Goal: Task Accomplishment & Management: Use online tool/utility

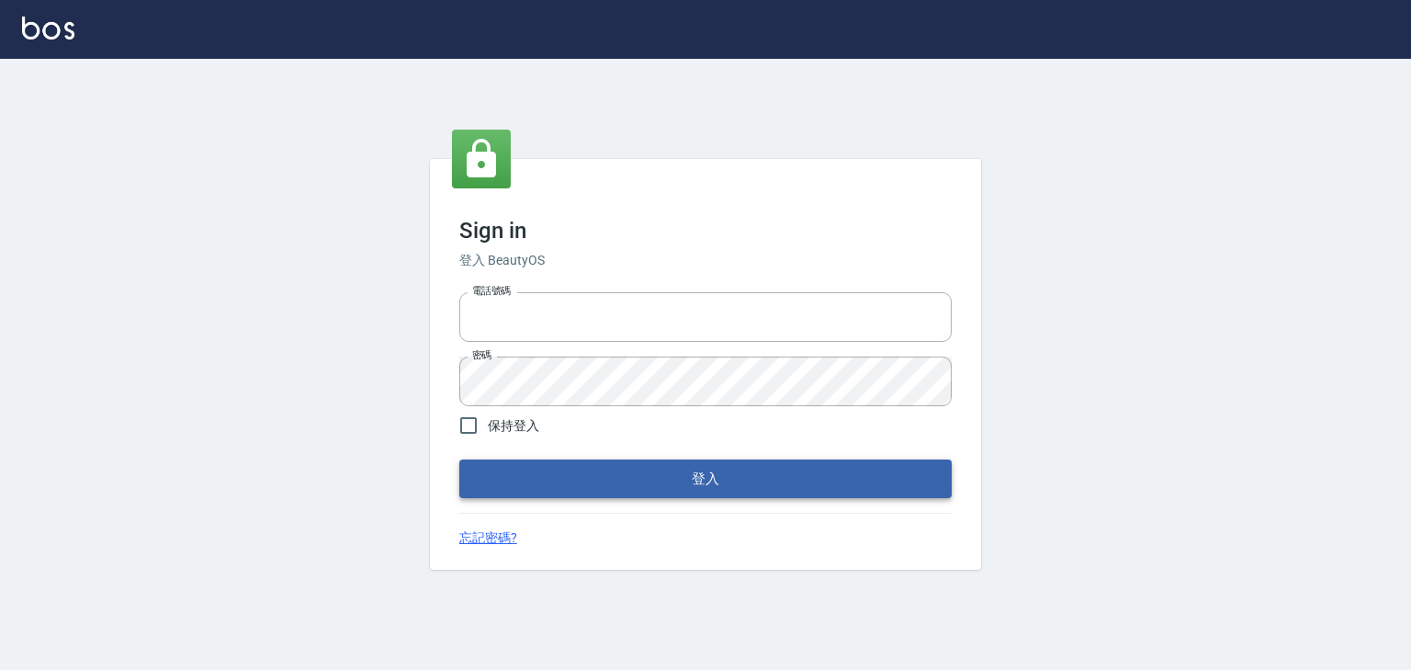
type input "0952331713"
click at [668, 479] on button "登入" at bounding box center [705, 478] width 492 height 39
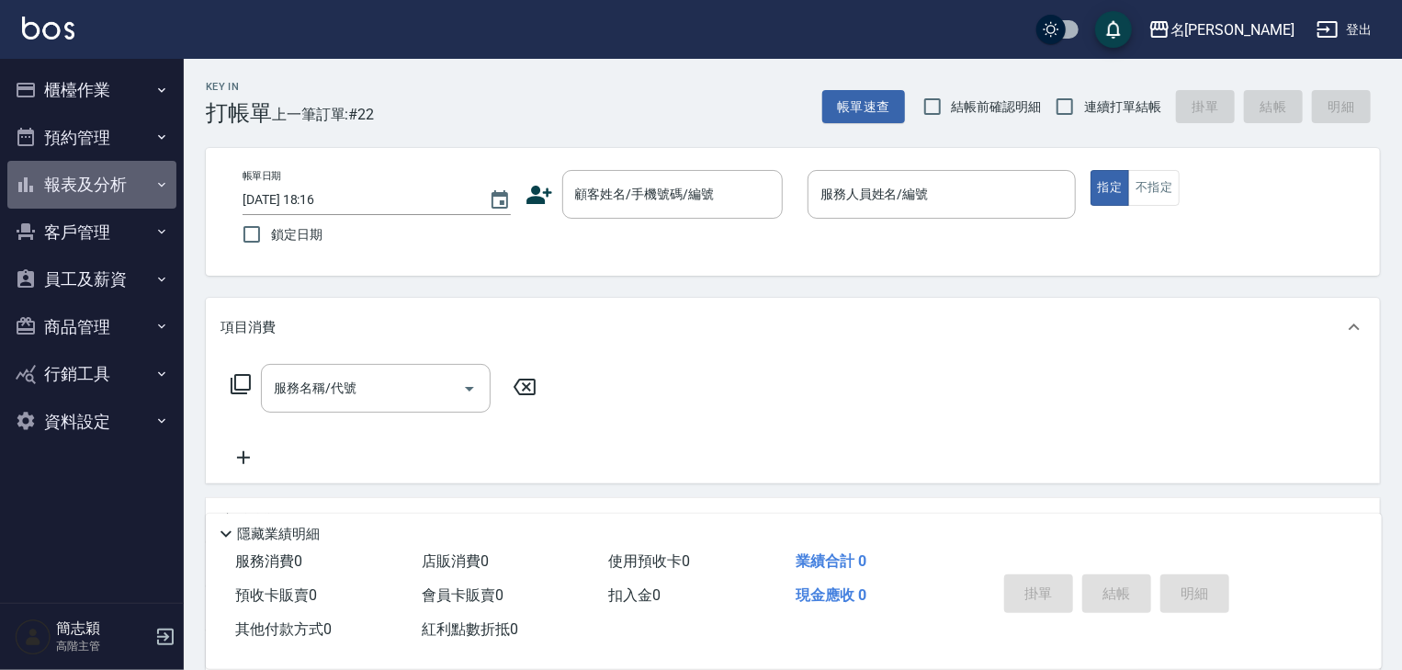
click at [162, 186] on icon "button" at bounding box center [161, 184] width 15 height 15
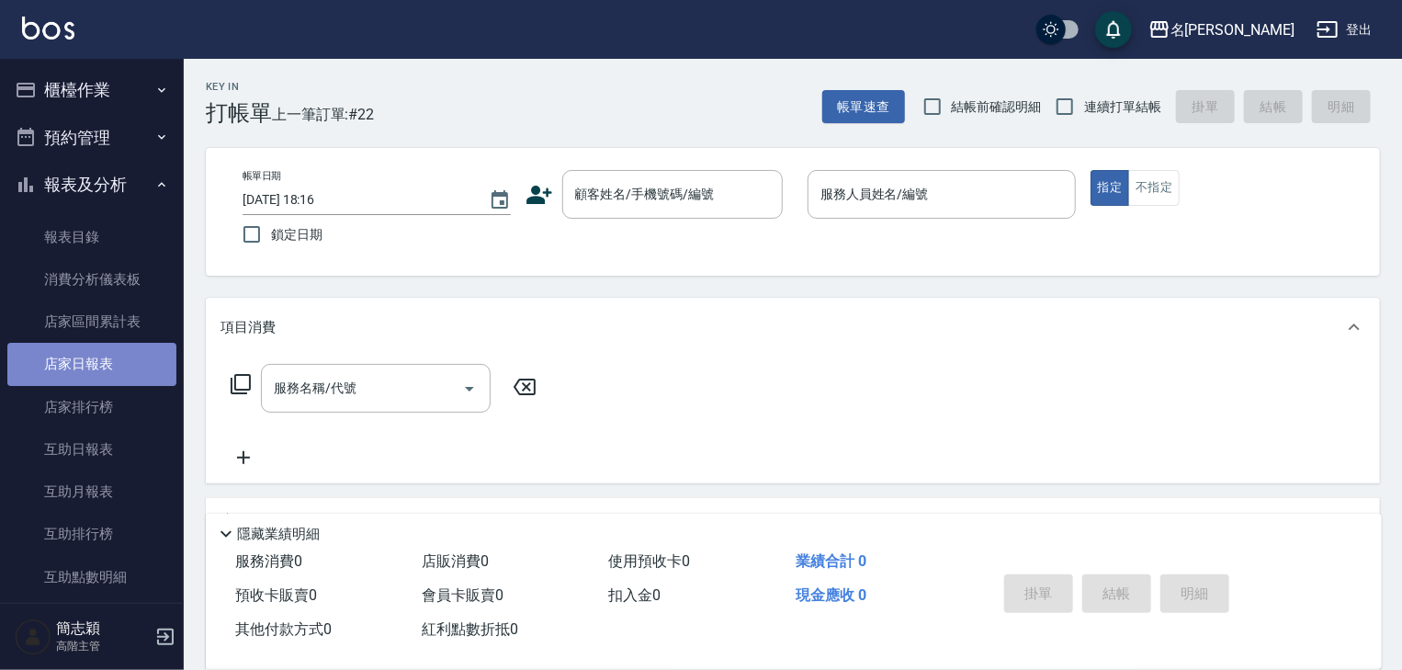
click at [96, 360] on link "店家日報表" at bounding box center [91, 364] width 169 height 42
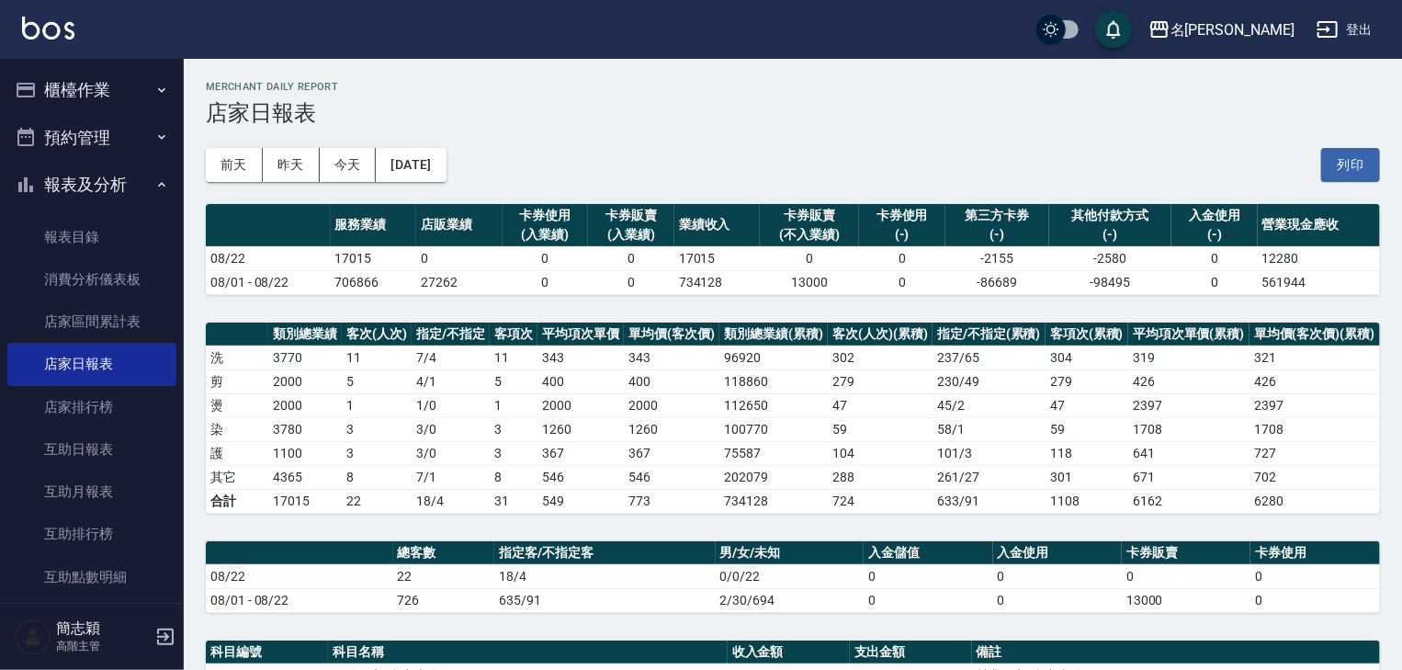
click at [1170, 29] on icon "button" at bounding box center [1159, 29] width 22 height 22
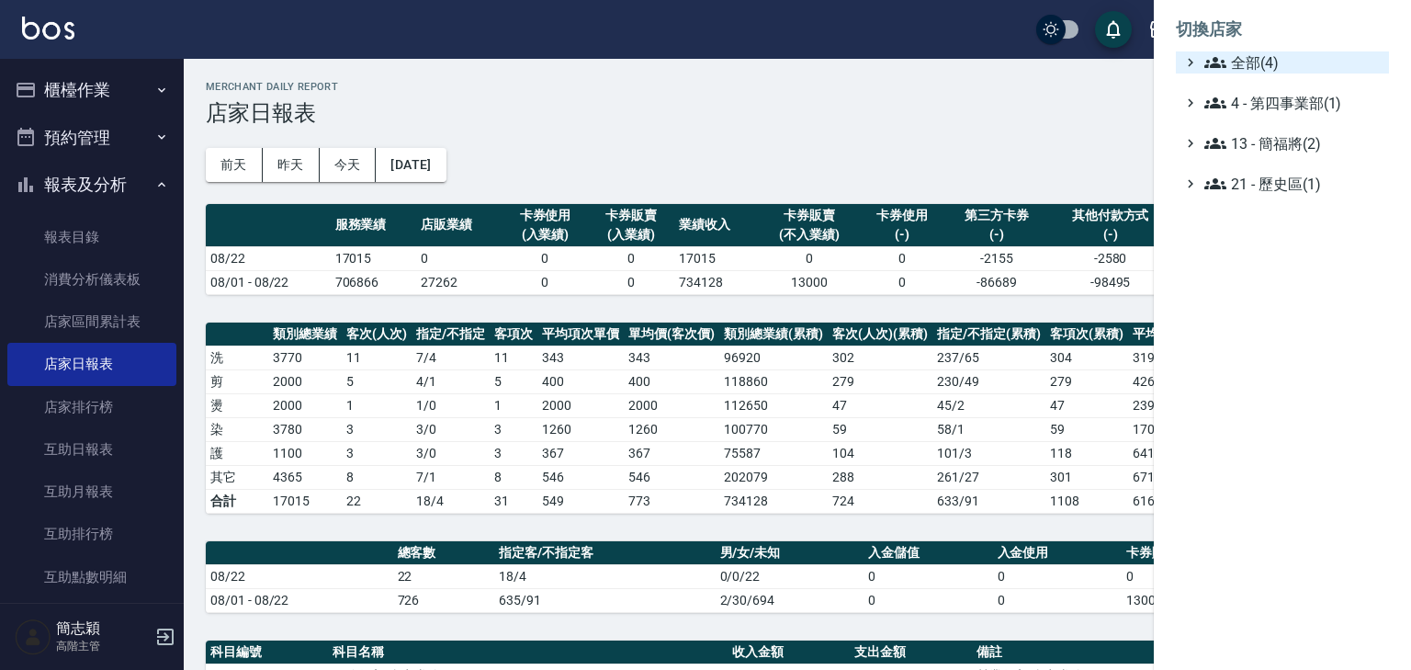
click at [1205, 63] on icon at bounding box center [1215, 62] width 22 height 22
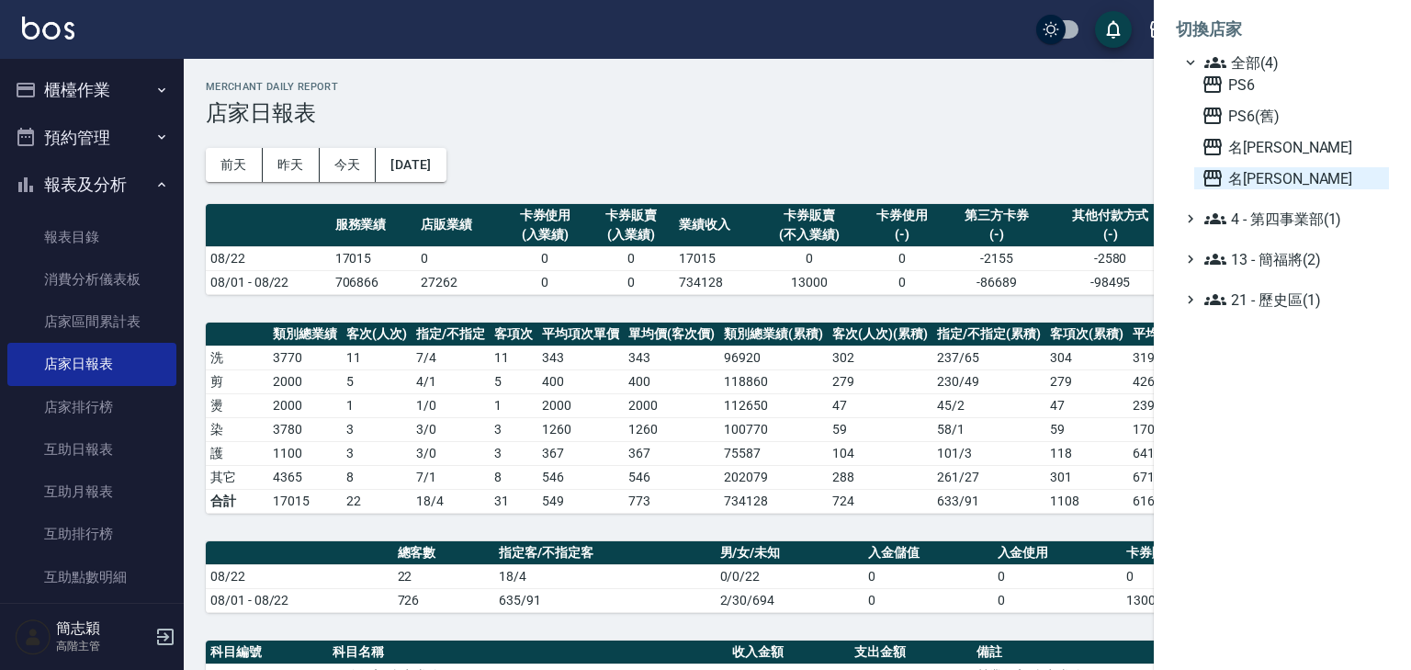
click at [1205, 176] on icon at bounding box center [1212, 178] width 18 height 17
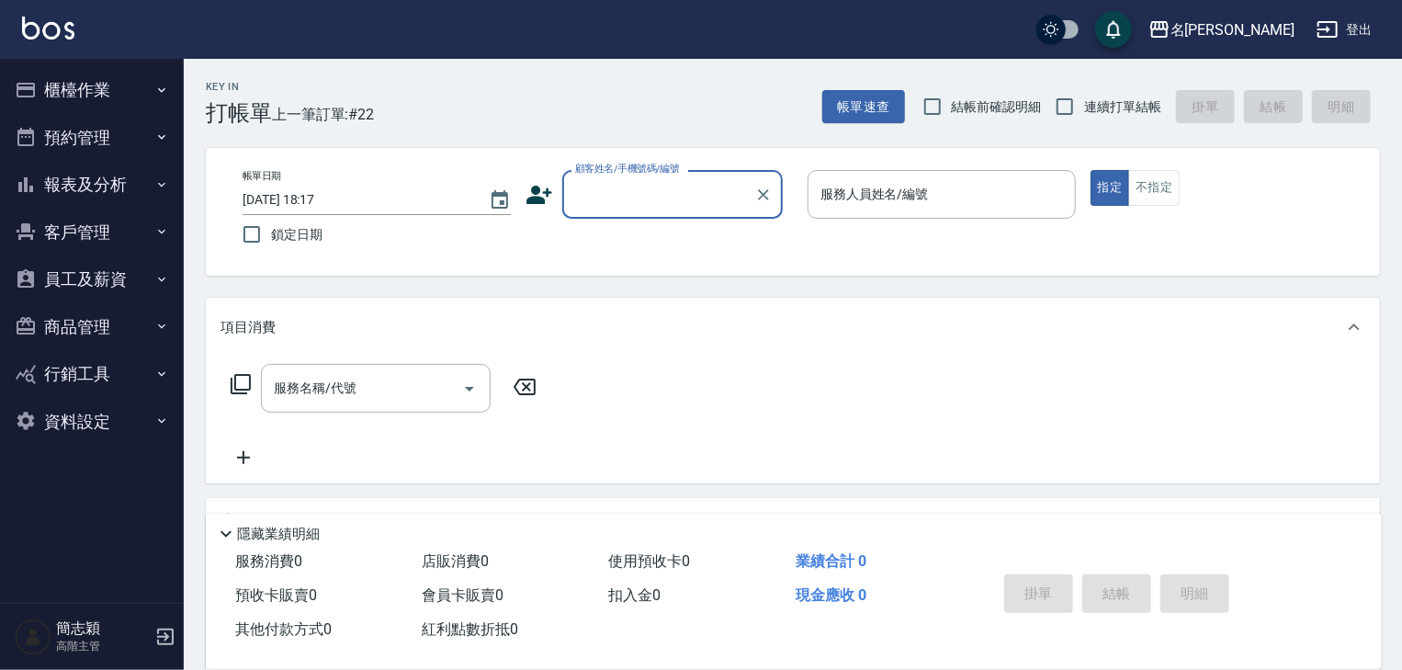
click at [161, 186] on icon "button" at bounding box center [161, 184] width 15 height 15
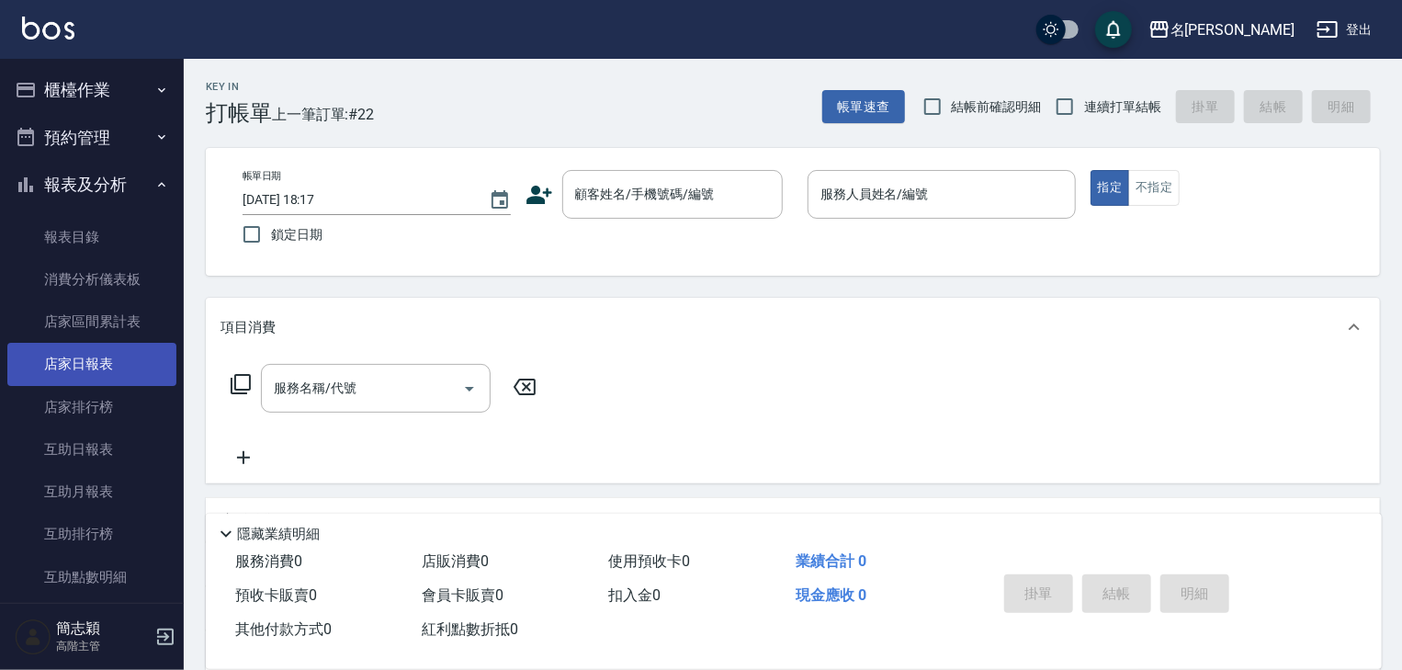
click at [88, 367] on link "店家日報表" at bounding box center [91, 364] width 169 height 42
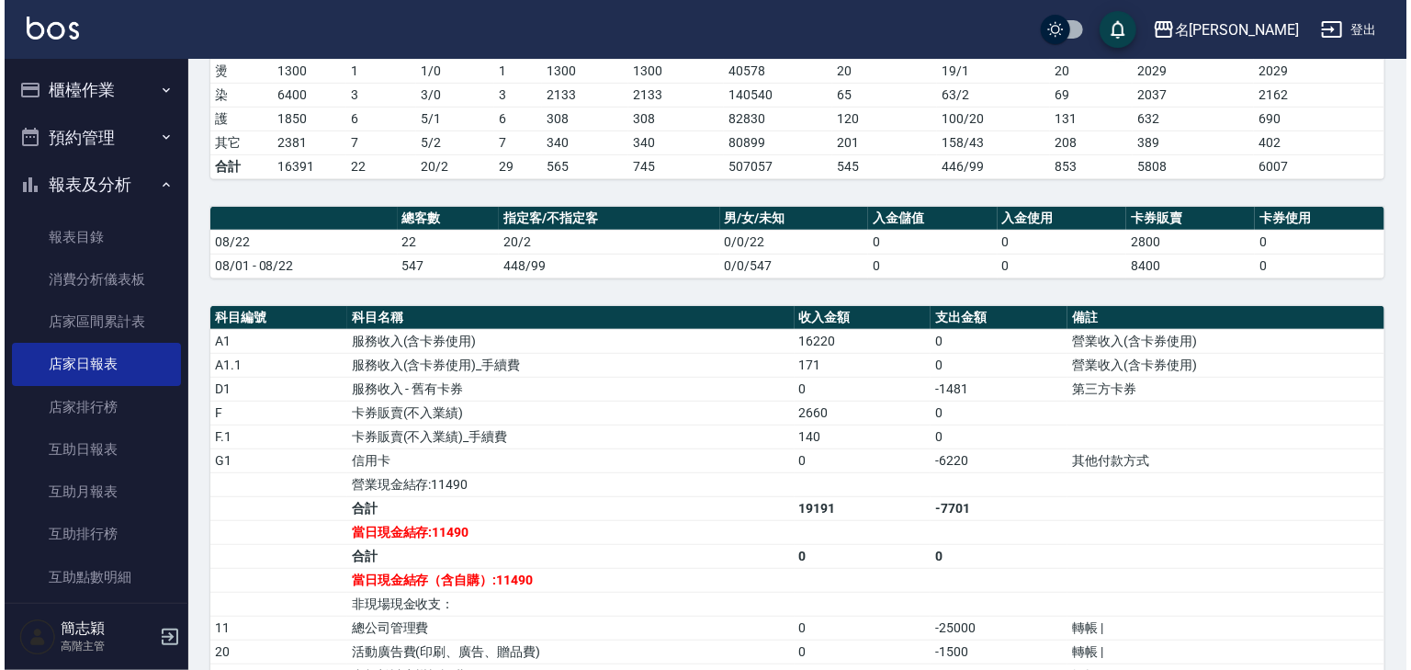
scroll to position [367, 0]
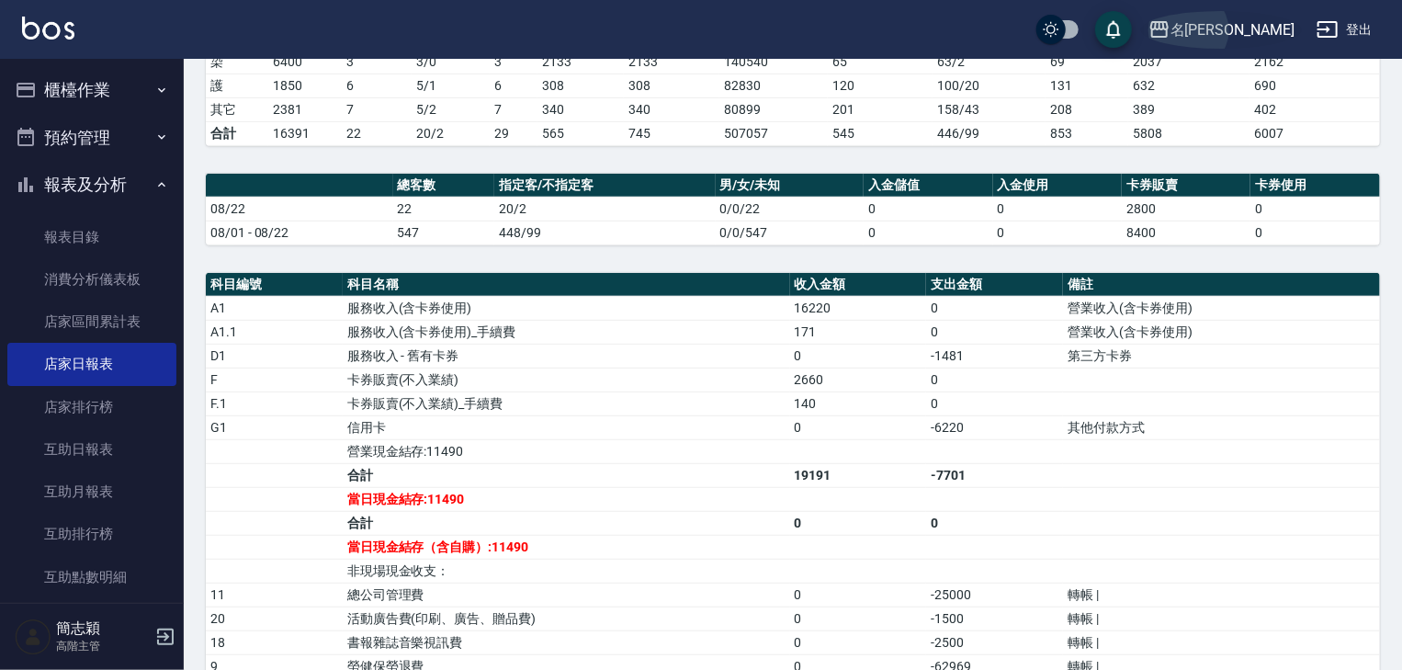
click at [1170, 19] on icon "button" at bounding box center [1159, 29] width 22 height 22
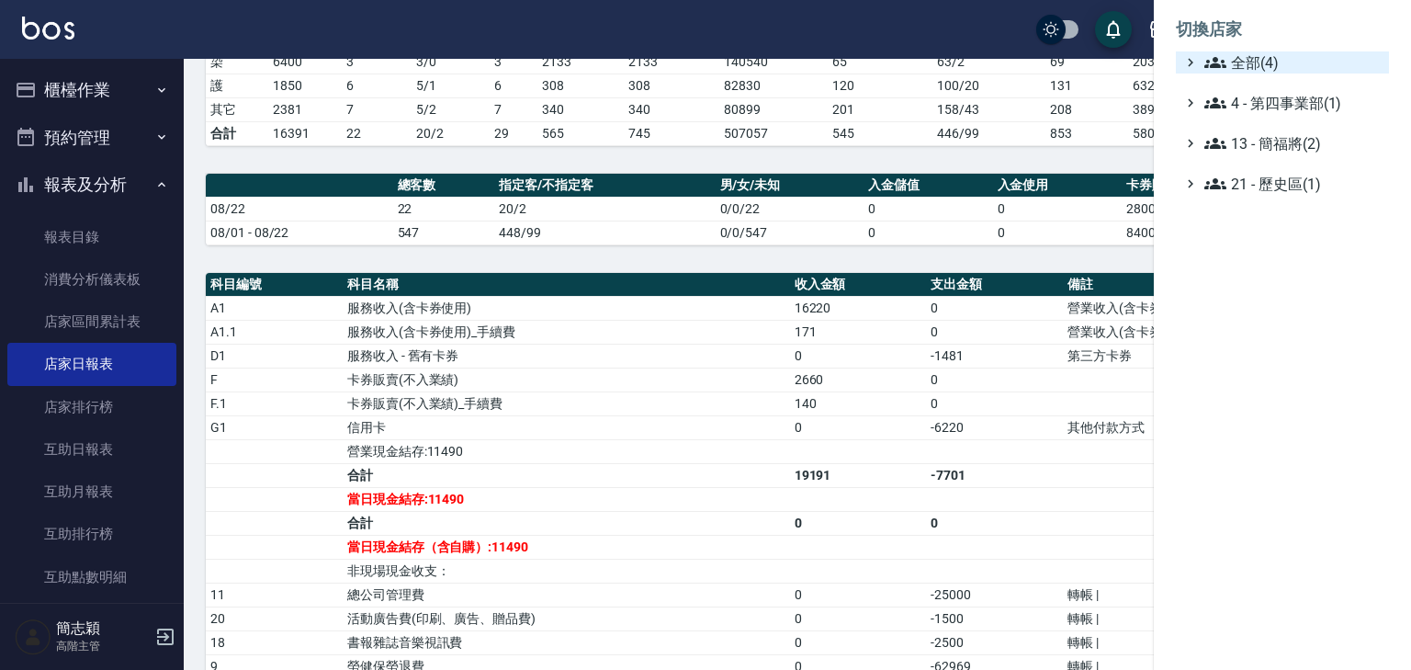
click at [1210, 65] on icon at bounding box center [1215, 62] width 22 height 11
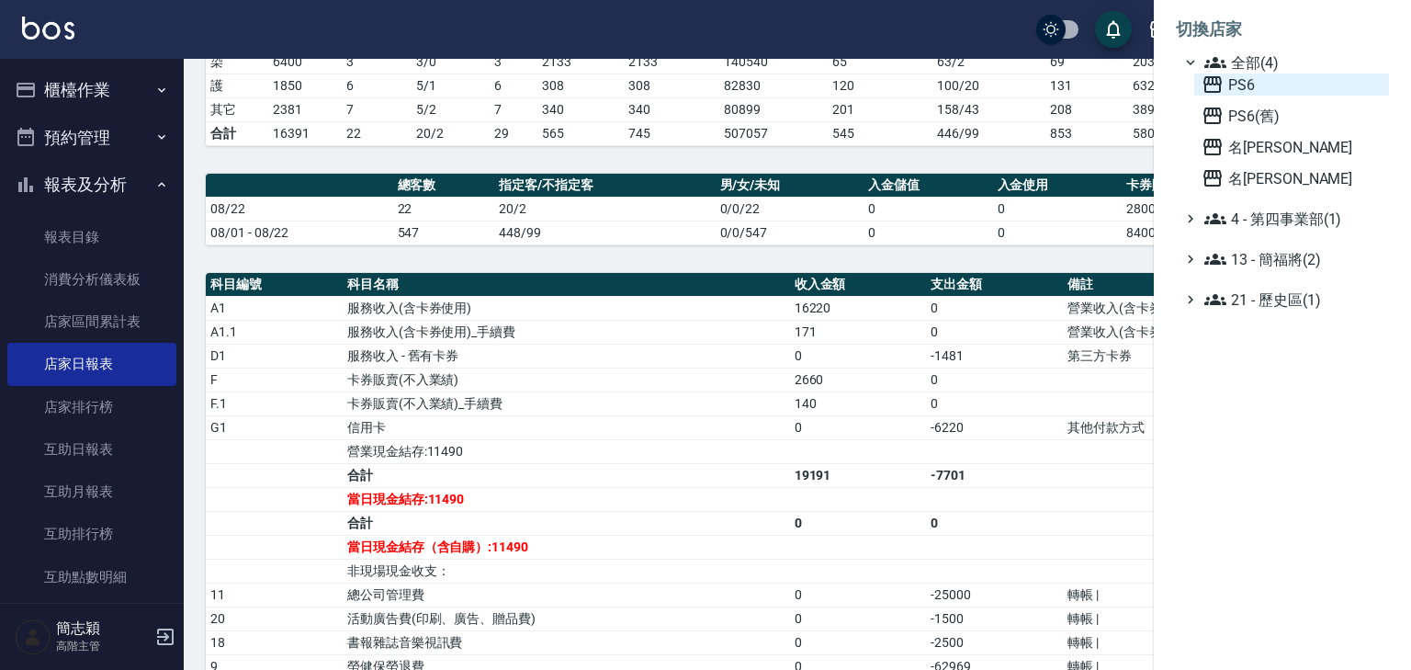
click at [1213, 79] on icon at bounding box center [1212, 84] width 18 height 17
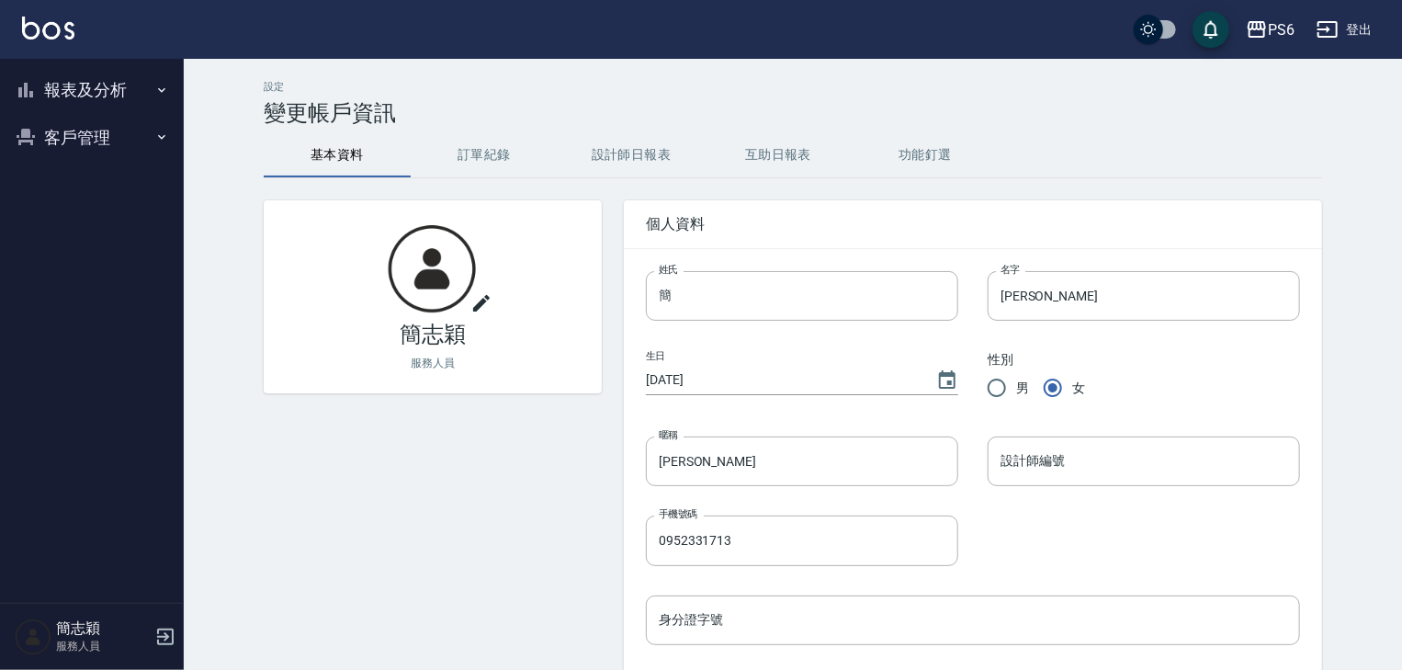
click at [158, 89] on icon "button" at bounding box center [161, 90] width 15 height 15
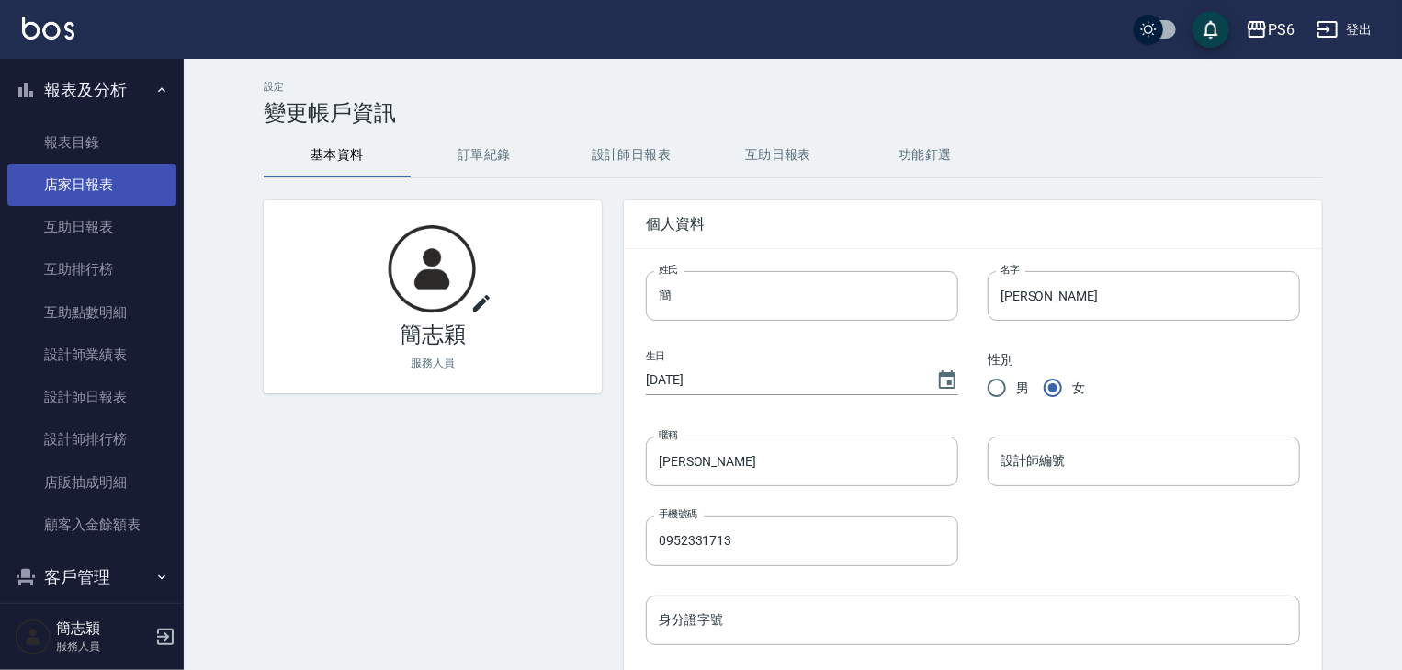
click at [108, 184] on link "店家日報表" at bounding box center [91, 185] width 169 height 42
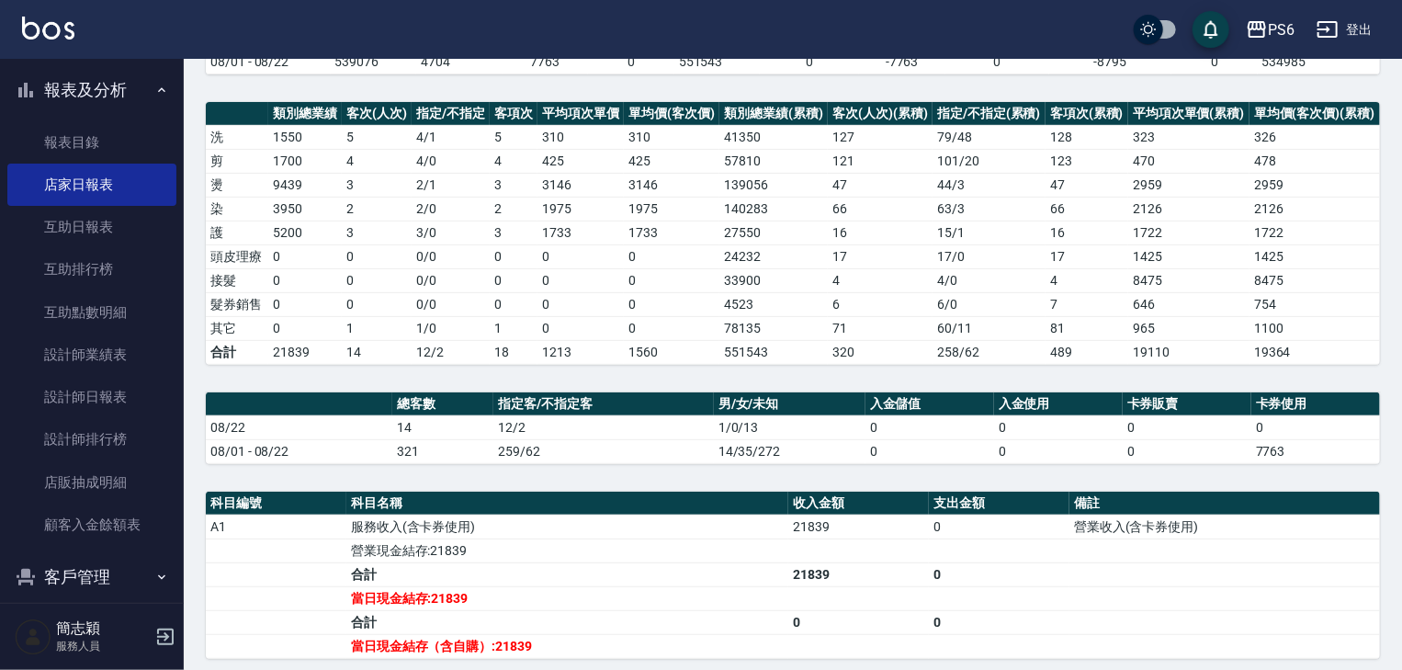
scroll to position [294, 0]
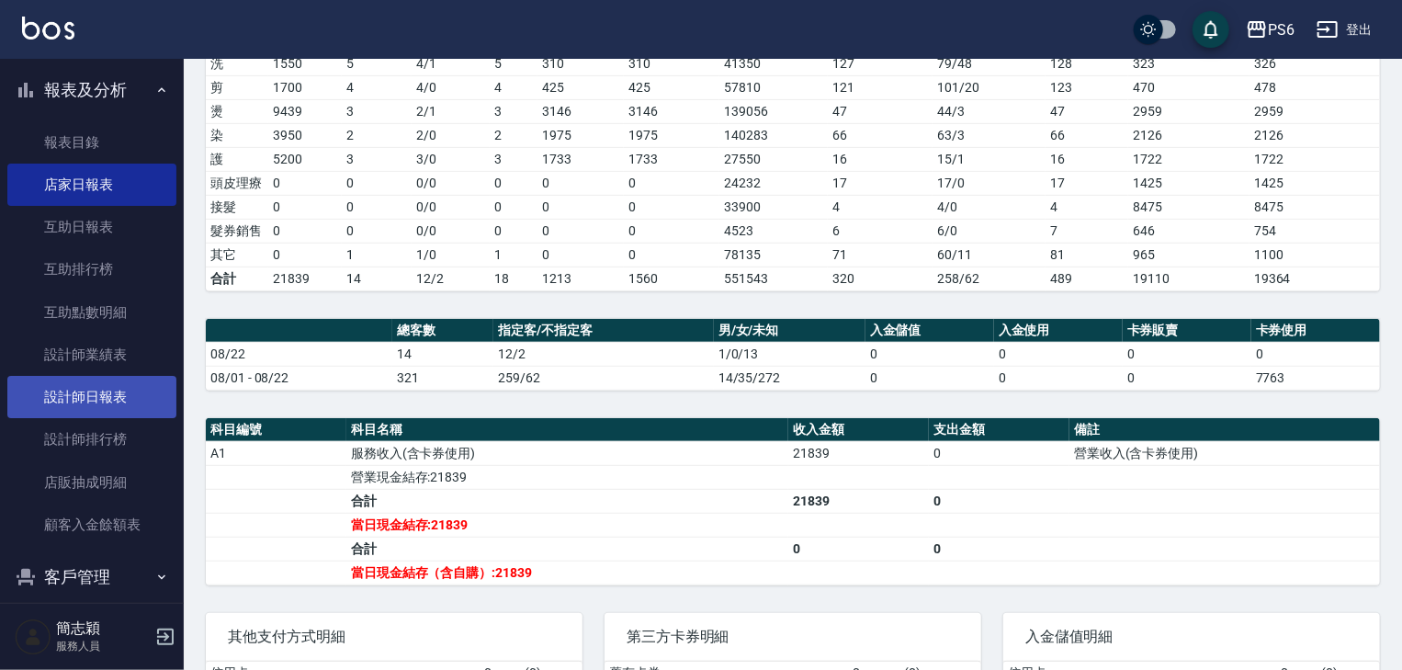
click at [89, 395] on link "設計師日報表" at bounding box center [91, 397] width 169 height 42
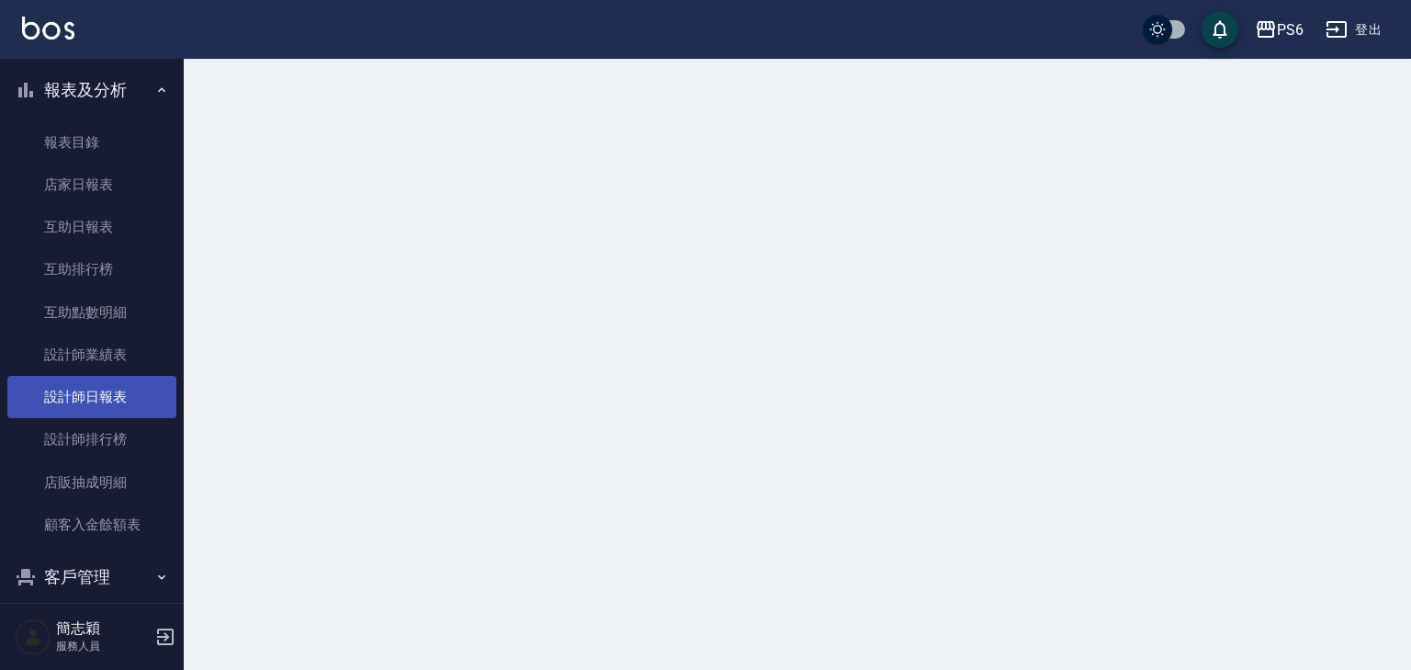
click at [90, 395] on link "設計師日報表" at bounding box center [91, 397] width 169 height 42
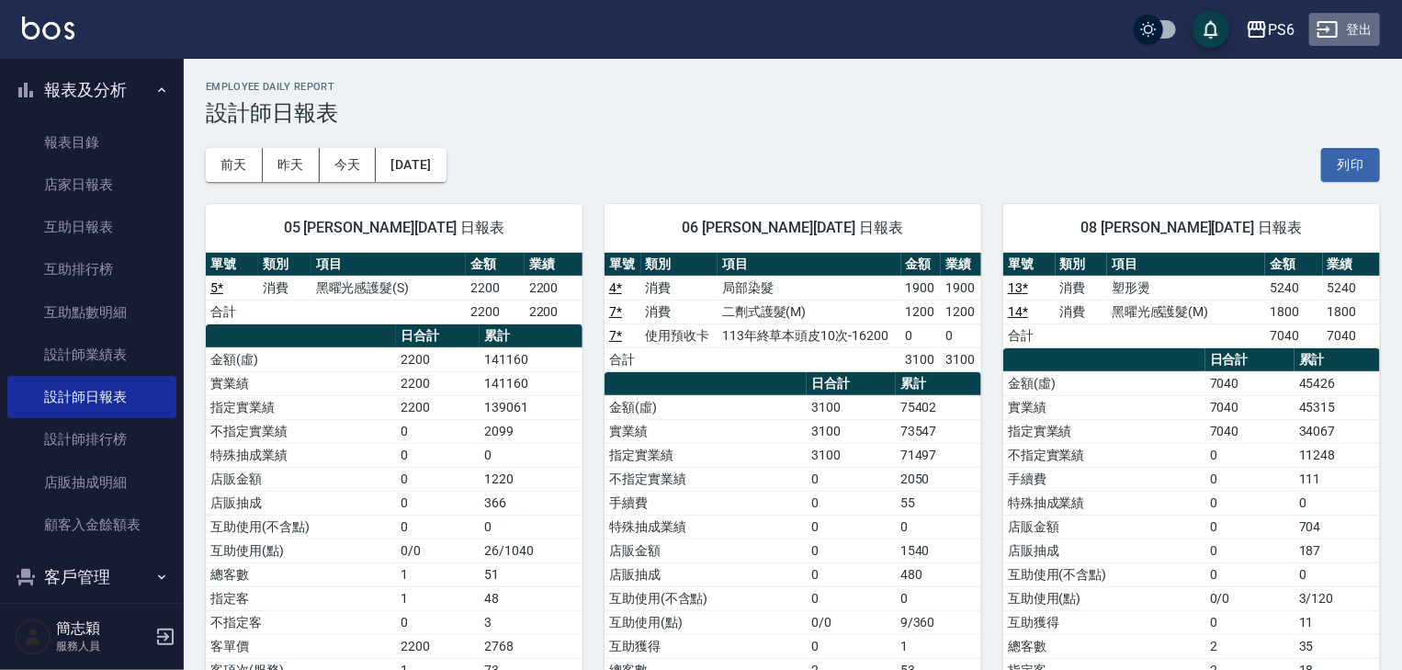
click at [1360, 35] on button "登出" at bounding box center [1344, 30] width 71 height 34
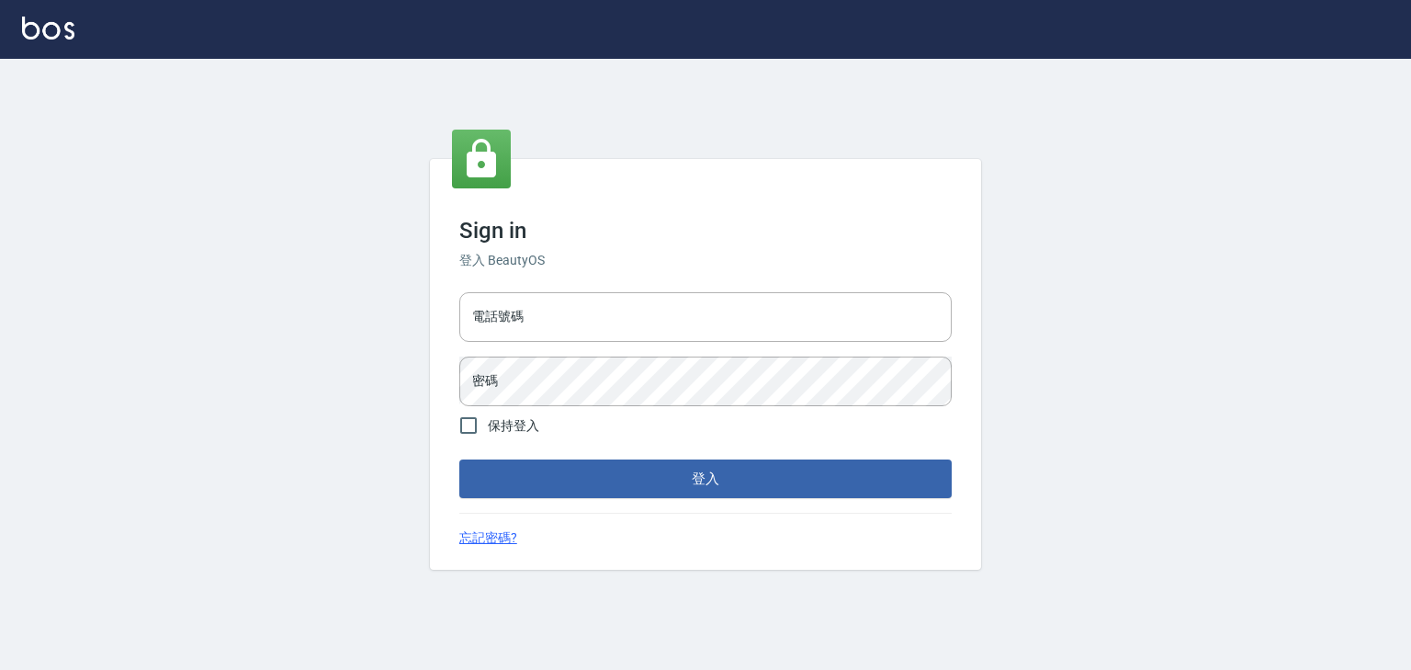
type input "0952331713"
